Goal: Navigation & Orientation: Find specific page/section

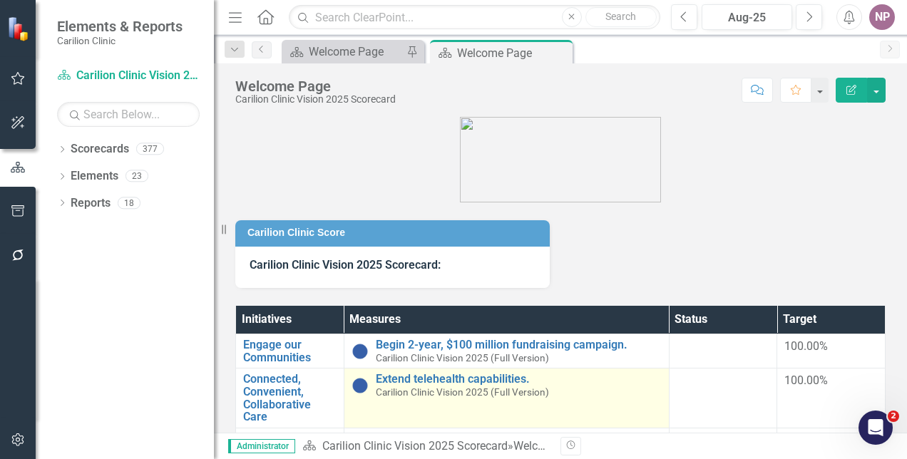
click at [483, 394] on span "Carilion Clinic Vision 2025 (Full Version)" at bounding box center [462, 392] width 173 height 11
click at [465, 384] on link "Extend telehealth capabilities." at bounding box center [519, 379] width 286 height 13
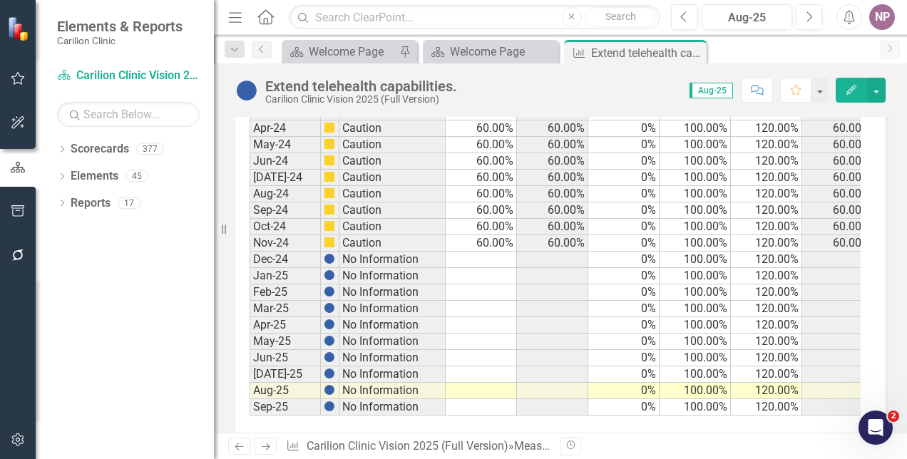
scroll to position [765, 0]
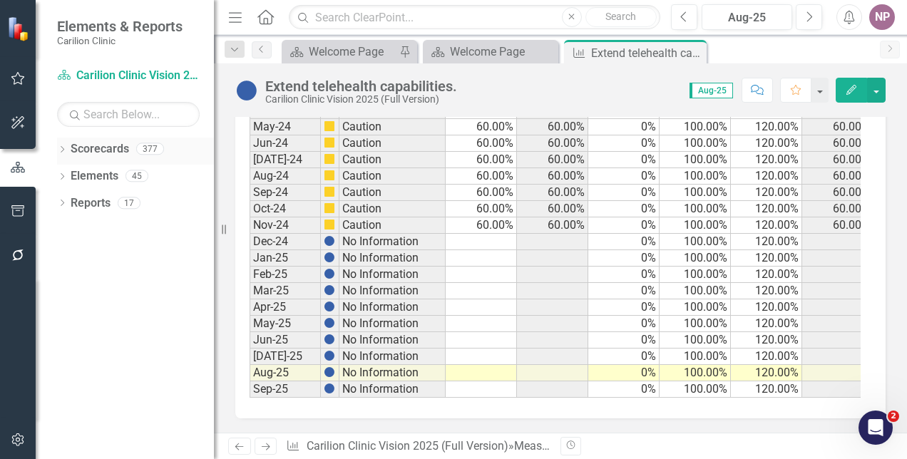
click at [57, 153] on icon "Dropdown" at bounding box center [62, 151] width 10 height 8
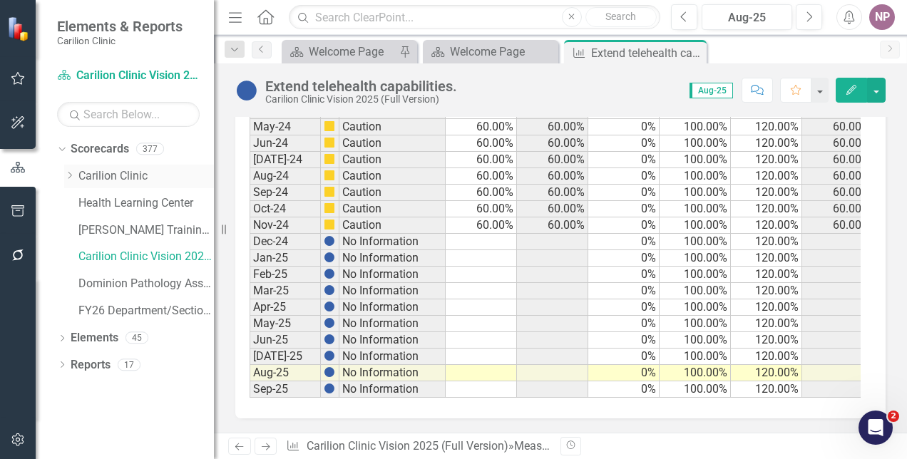
click at [112, 182] on link "Carilion Clinic" at bounding box center [146, 176] width 136 height 16
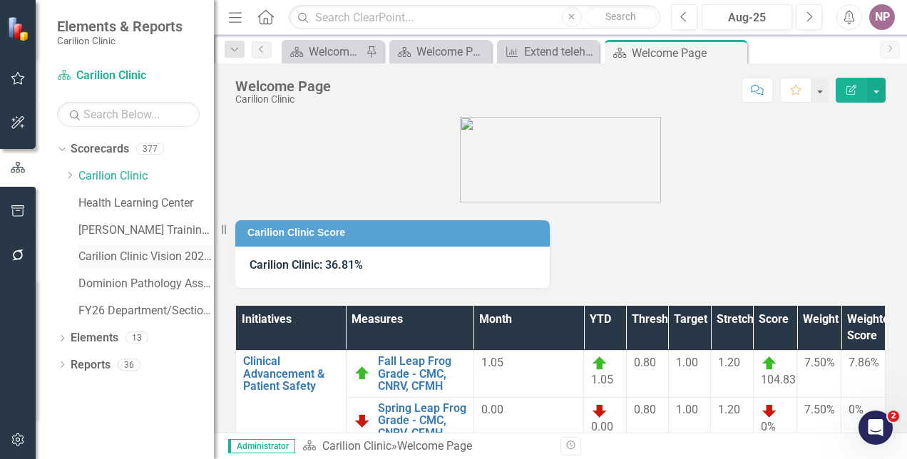
click at [131, 255] on link "Carilion Clinic Vision 2025 (Full Version)" at bounding box center [146, 257] width 136 height 16
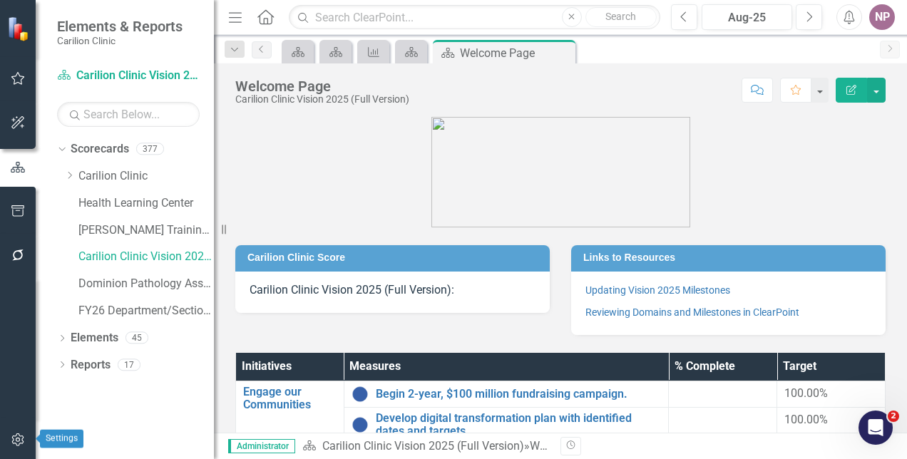
click at [16, 437] on icon "button" at bounding box center [18, 439] width 15 height 11
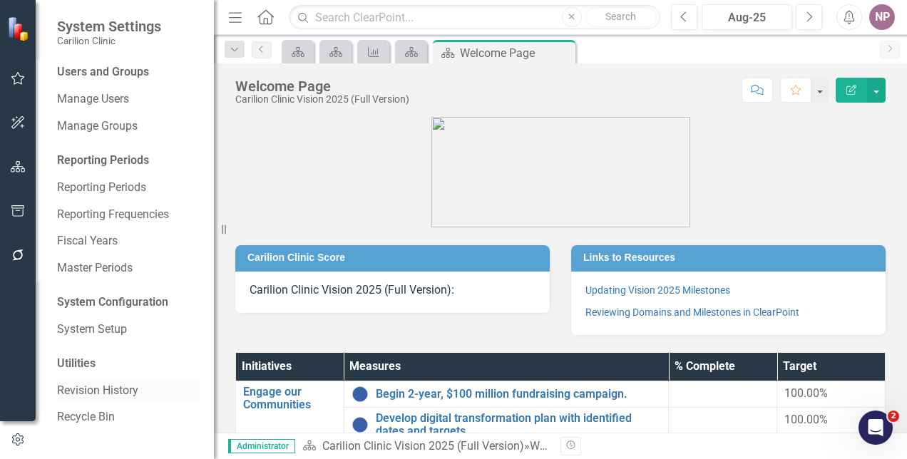
click at [116, 390] on link "Revision History" at bounding box center [128, 391] width 143 height 16
